Goal: Find specific page/section: Find specific page/section

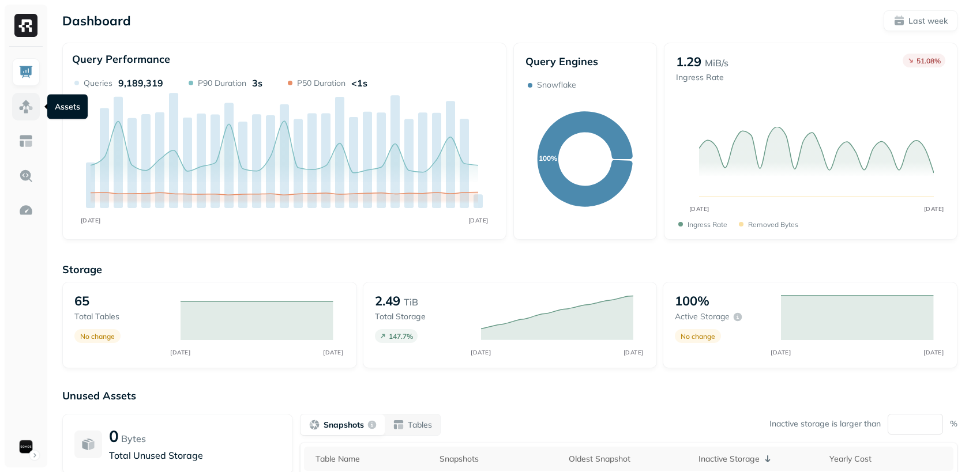
click at [28, 109] on img at bounding box center [25, 106] width 15 height 15
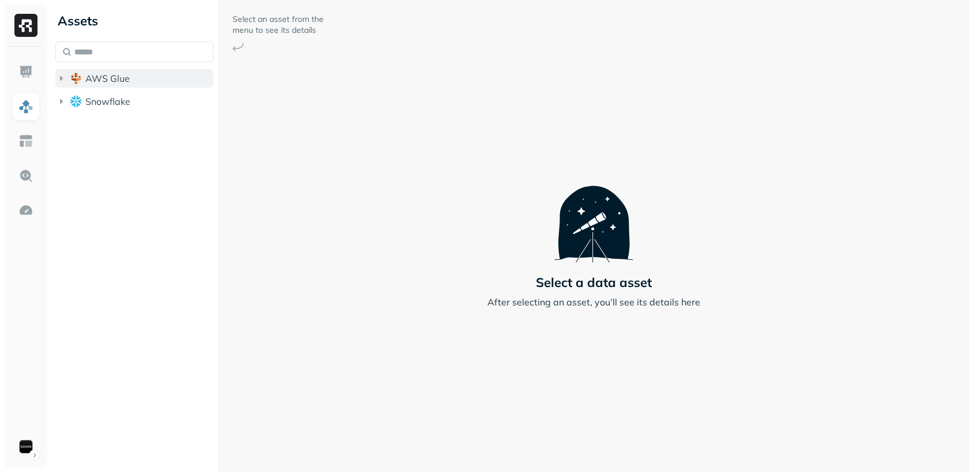
click at [61, 76] on icon "button" at bounding box center [61, 79] width 12 height 12
click at [108, 98] on span "iceberg_datalake_poc_db" at bounding box center [153, 101] width 112 height 12
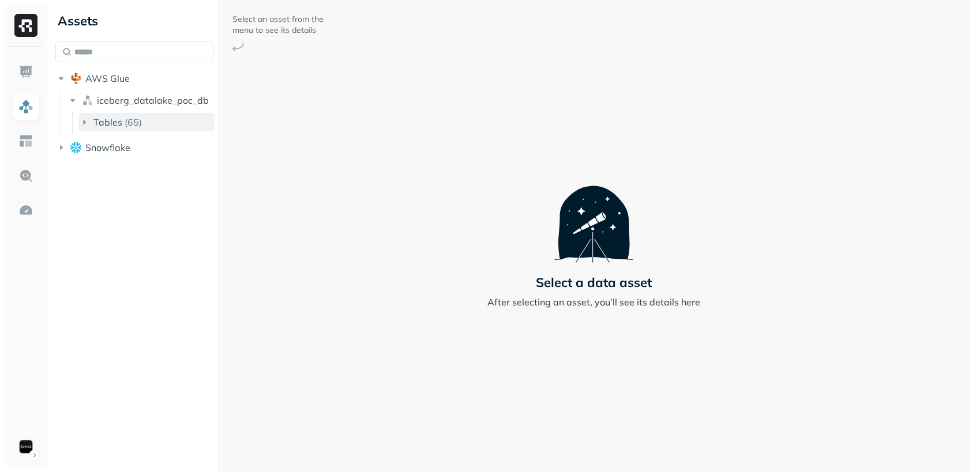
click at [114, 119] on span "Tables" at bounding box center [107, 122] width 29 height 12
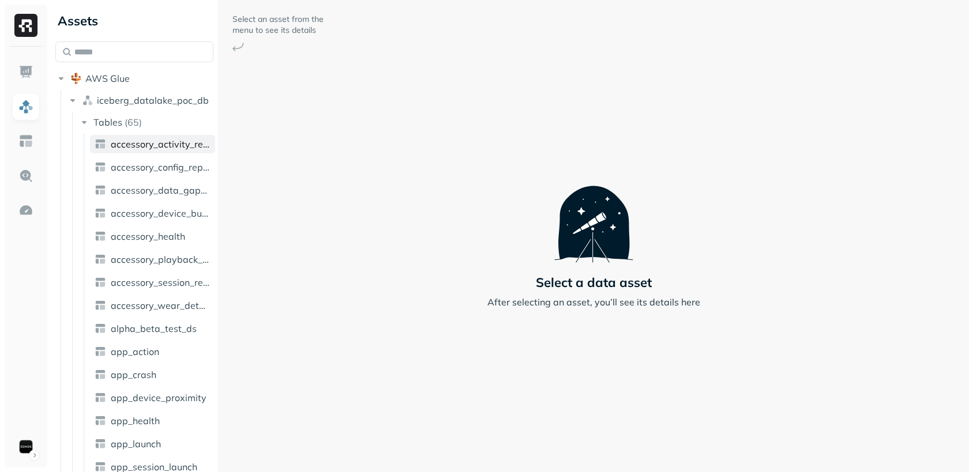
click at [149, 143] on span "accessory_activity_report" at bounding box center [161, 144] width 100 height 12
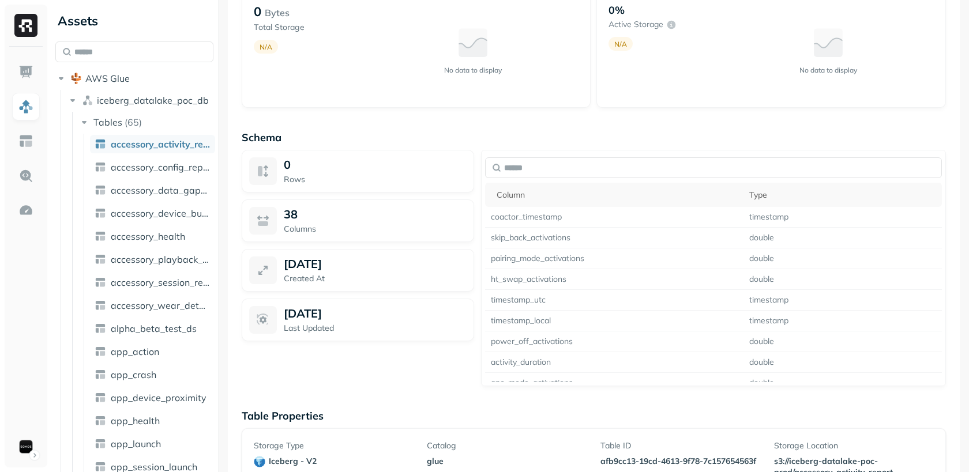
scroll to position [763, 0]
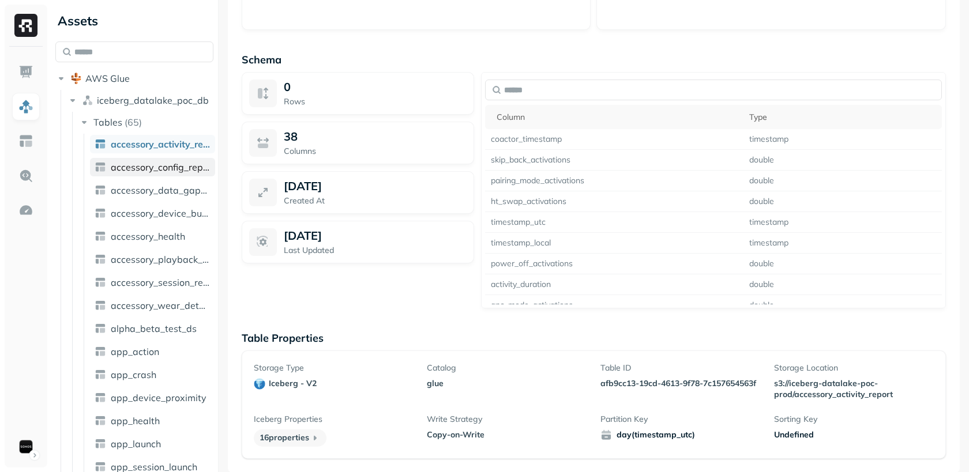
click at [193, 172] on span "accessory_config_report" at bounding box center [161, 167] width 100 height 12
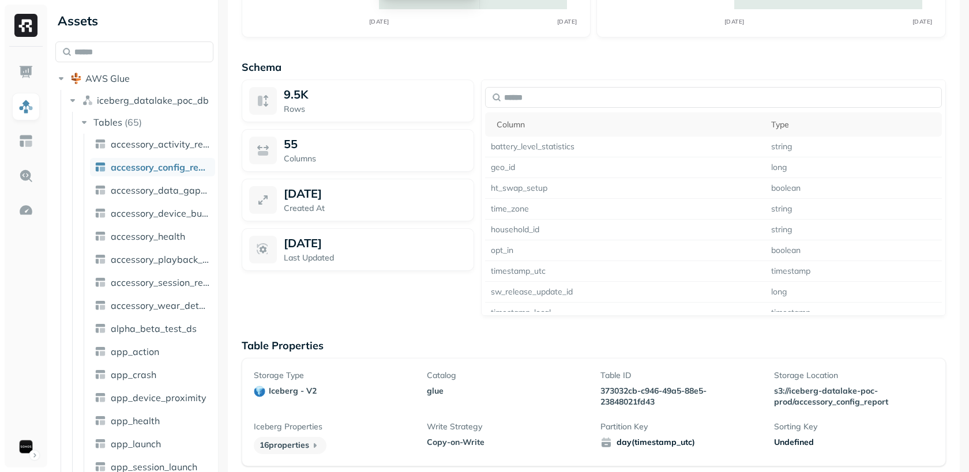
scroll to position [763, 0]
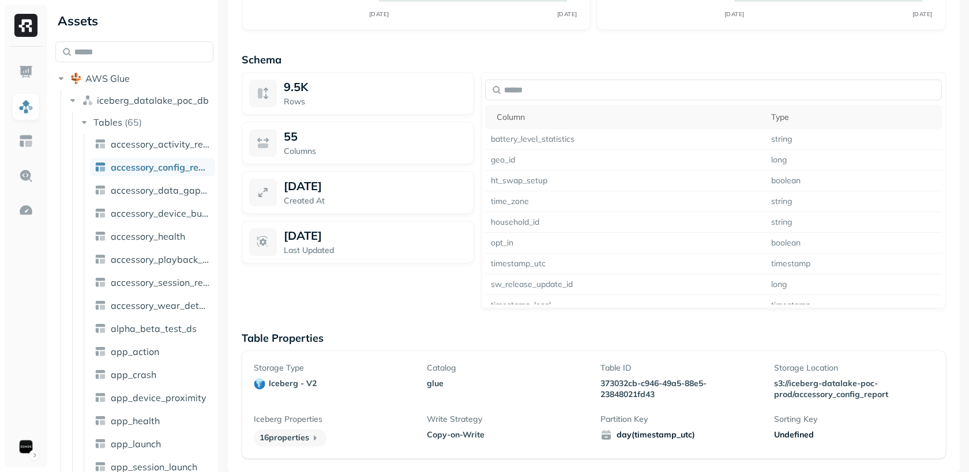
click at [709, 438] on span "day(timestamp_utc)" at bounding box center [680, 436] width 160 height 12
click at [709, 414] on p "Partition Key" at bounding box center [680, 419] width 160 height 11
drag, startPoint x: 702, startPoint y: 432, endPoint x: 697, endPoint y: 437, distance: 6.9
click at [697, 437] on span "day(timestamp_utc)" at bounding box center [680, 436] width 160 height 12
drag, startPoint x: 693, startPoint y: 437, endPoint x: 612, endPoint y: 439, distance: 81.3
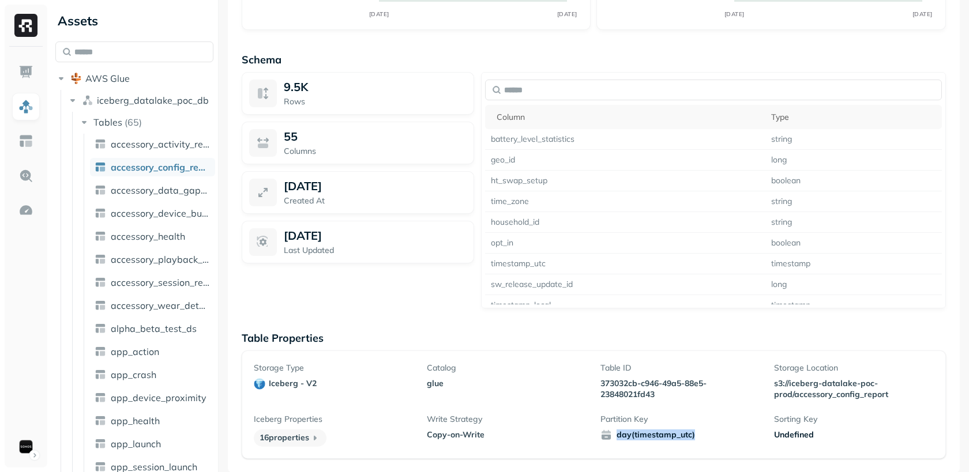
click at [612, 439] on span "day(timestamp_utc)" at bounding box center [680, 436] width 160 height 12
copy span "day(timestamp_utc)"
click at [128, 360] on link "app_action" at bounding box center [152, 352] width 125 height 18
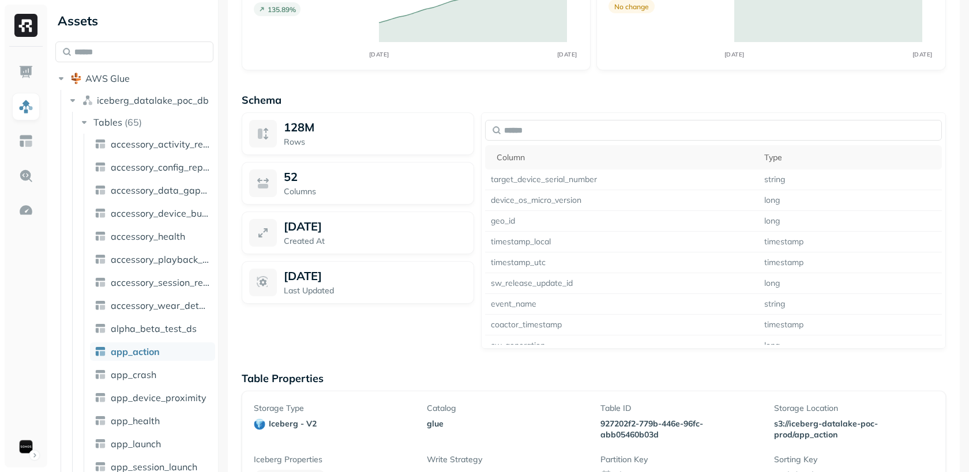
scroll to position [817, 0]
